Goal: Task Accomplishment & Management: Manage account settings

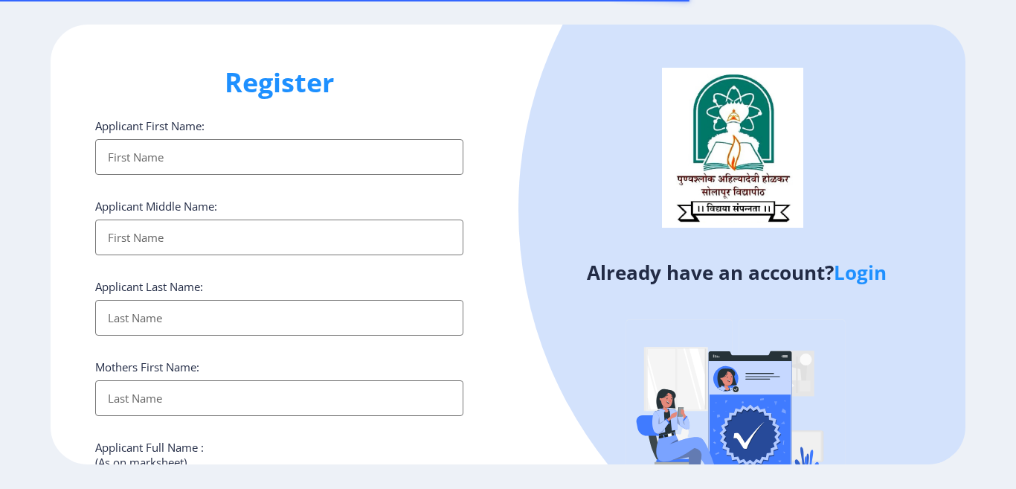
select select
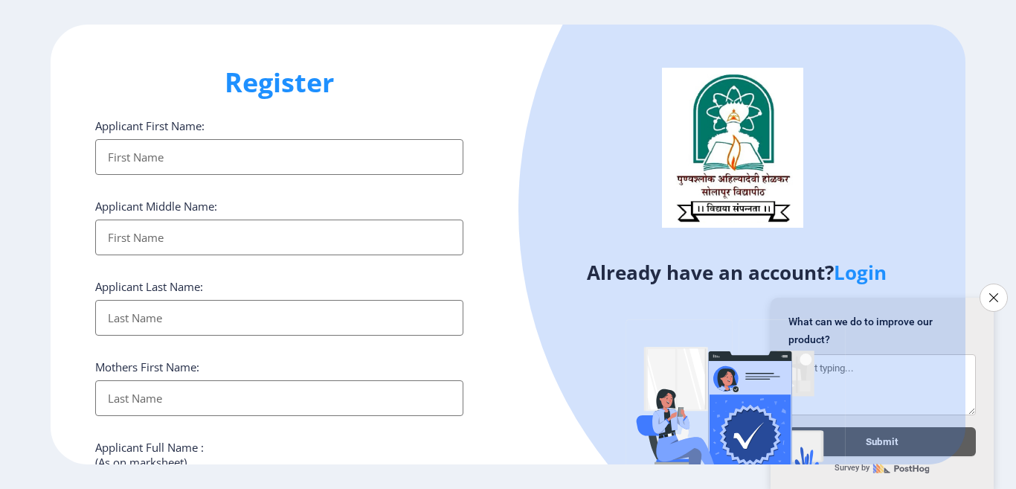
click at [845, 276] on link "Login" at bounding box center [860, 272] width 53 height 27
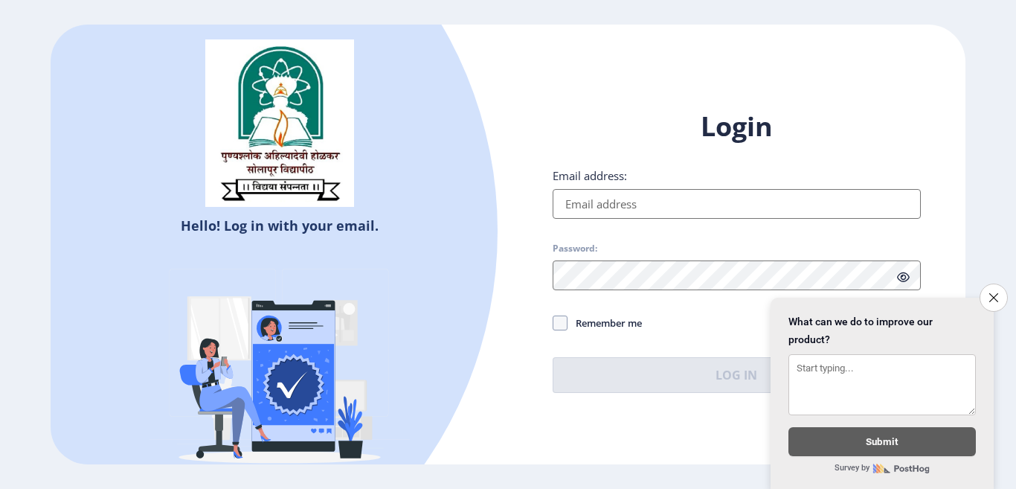
click at [618, 180] on label "Email address:" at bounding box center [590, 175] width 74 height 15
click at [618, 189] on input "Email address:" at bounding box center [737, 204] width 368 height 30
click at [597, 203] on input "Email address:" at bounding box center [737, 204] width 368 height 30
click at [596, 203] on input "Email address:" at bounding box center [737, 204] width 368 height 30
type input "[EMAIL_ADDRESS][DOMAIN_NAME]"
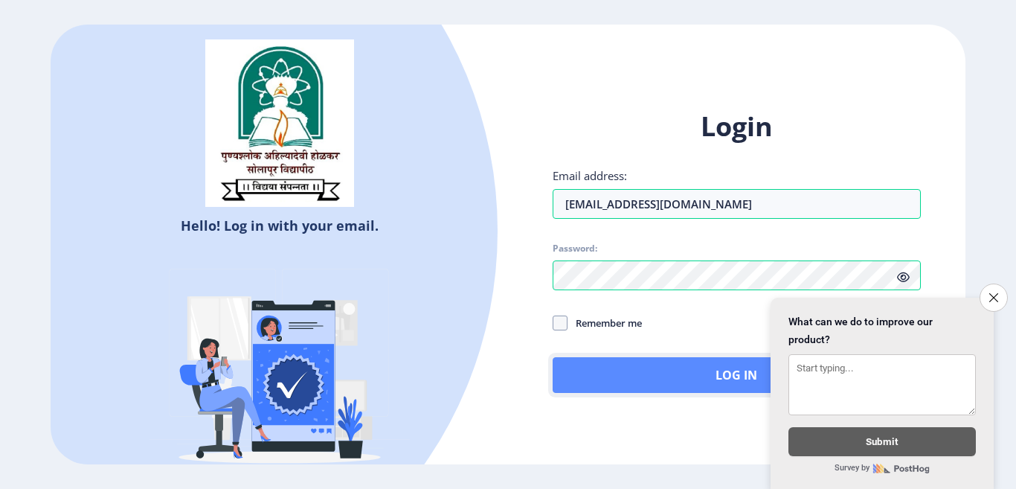
click at [617, 383] on button "Log In" at bounding box center [737, 375] width 368 height 36
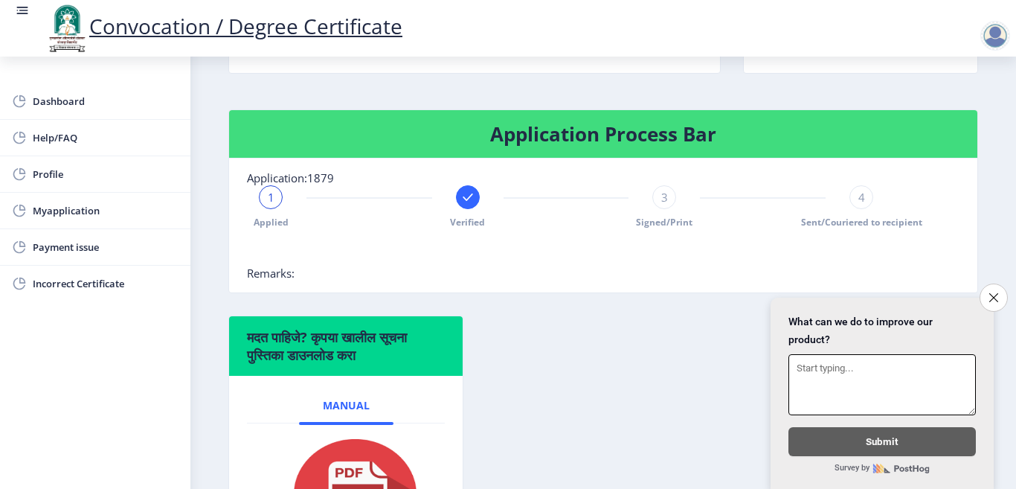
scroll to position [298, 0]
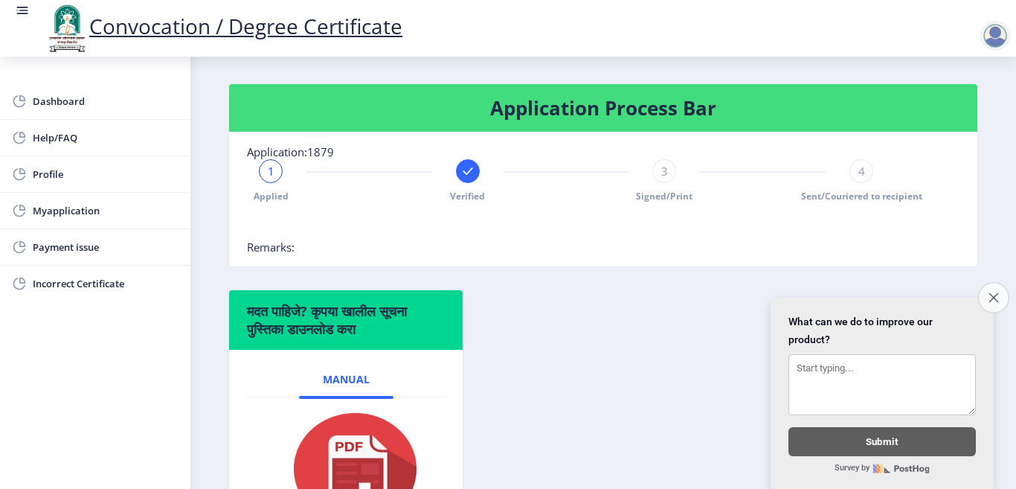
click at [989, 292] on icon "Close survey" at bounding box center [994, 297] width 10 height 10
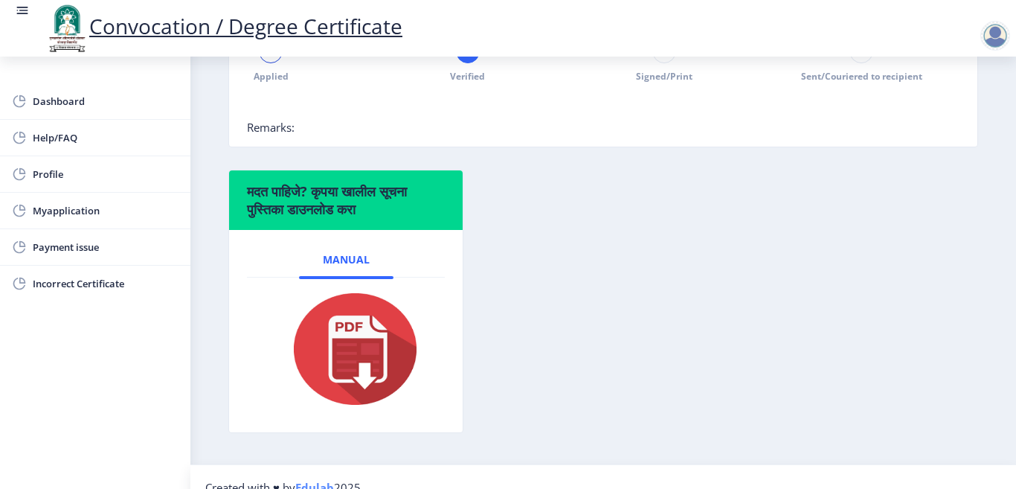
scroll to position [453, 0]
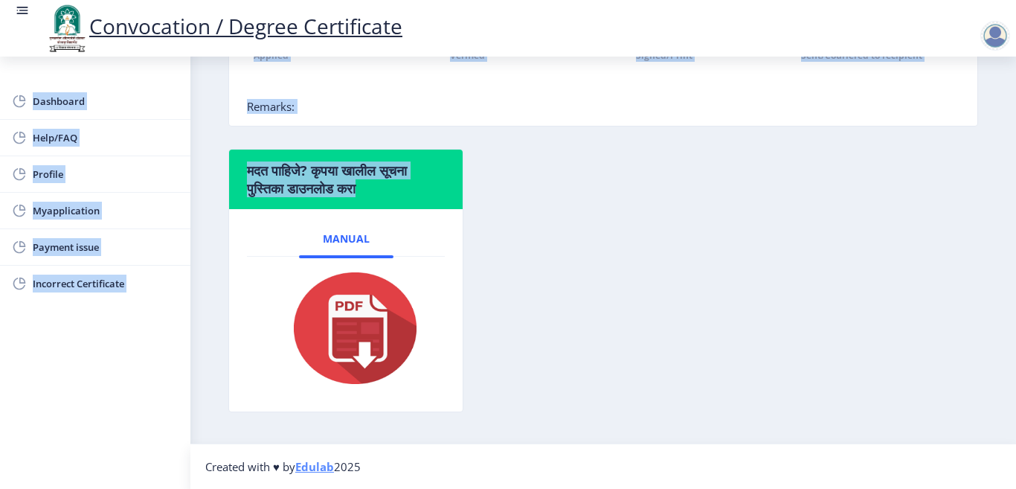
drag, startPoint x: 394, startPoint y: 191, endPoint x: 0, endPoint y: 82, distance: 408.6
click at [0, 82] on div "Dashboard Help/FAQ Profile Myapplication Payment issue Incorrect Certificate St…" at bounding box center [508, 25] width 1016 height 927
click at [414, 201] on nb-card-header "मदत पाहिजे? कृपया खालील सूचना पुस्तिका डाउनलोड करा" at bounding box center [346, 180] width 234 height 60
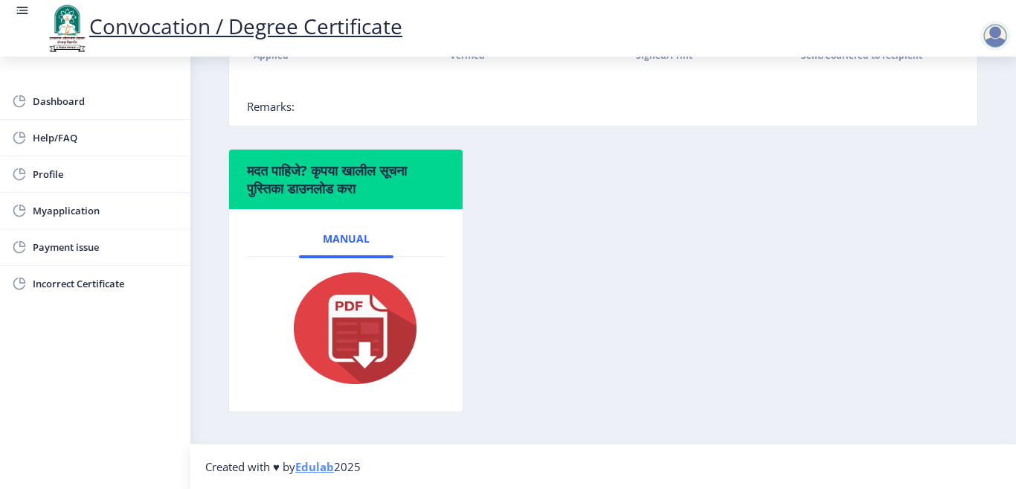
click at [414, 201] on nb-card-header "मदत पाहिजे? कृपया खालील सूचना पुस्तिका डाउनलोड करा" at bounding box center [346, 180] width 234 height 60
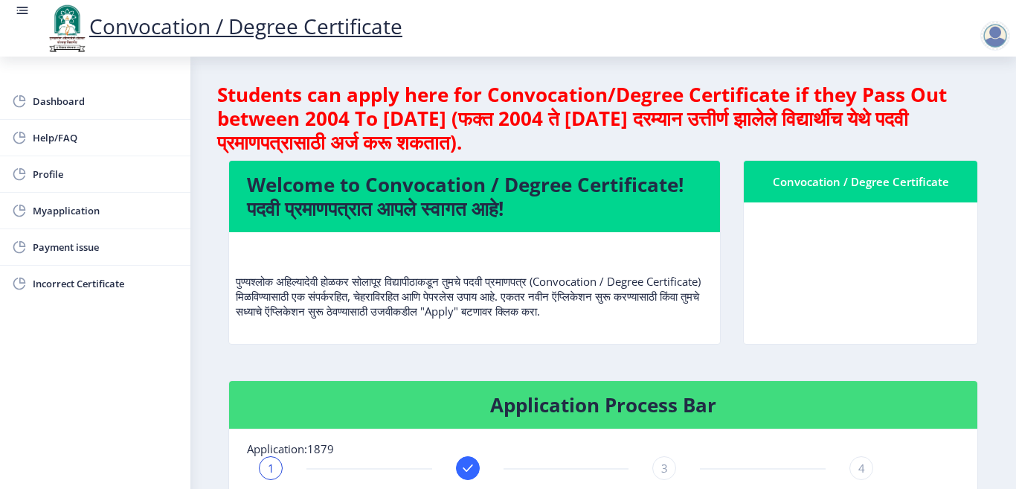
scroll to position [0, 0]
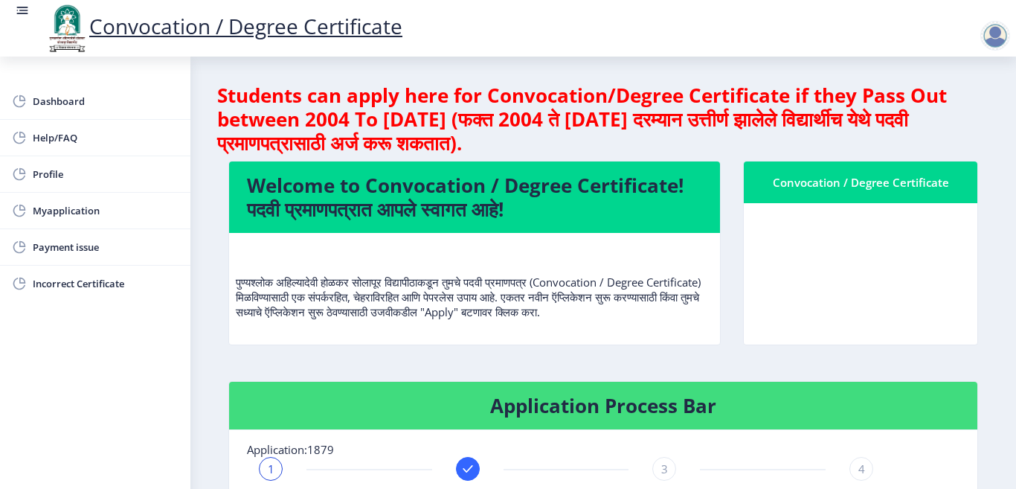
click at [987, 36] on div at bounding box center [996, 36] width 30 height 30
click at [958, 112] on span "Log out" at bounding box center [956, 116] width 95 height 18
